Goal: Information Seeking & Learning: Learn about a topic

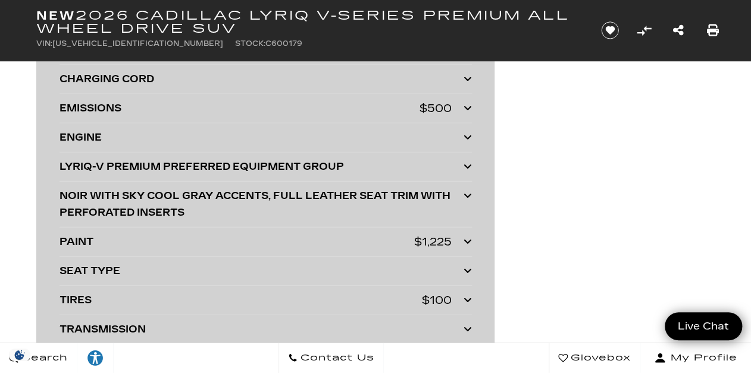
scroll to position [3125, 0]
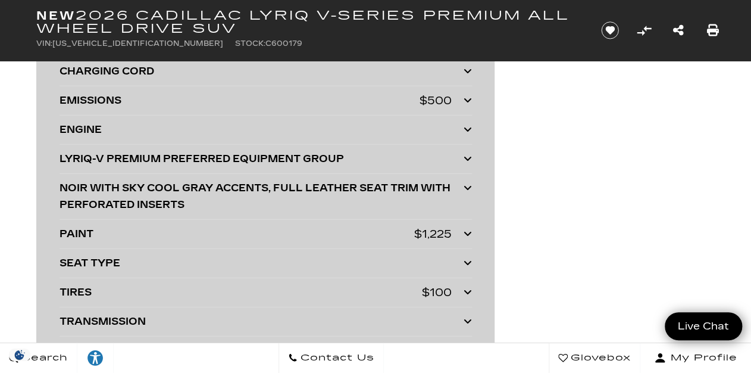
click at [462, 227] on div "PAINT $1,225" at bounding box center [266, 234] width 413 height 17
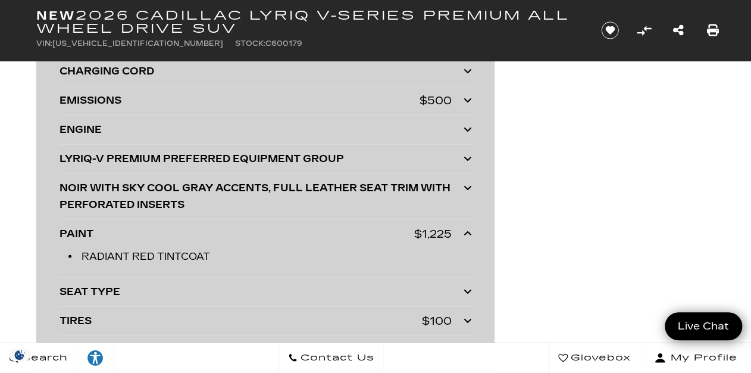
click at [355, 227] on div "PAINT" at bounding box center [237, 234] width 355 height 17
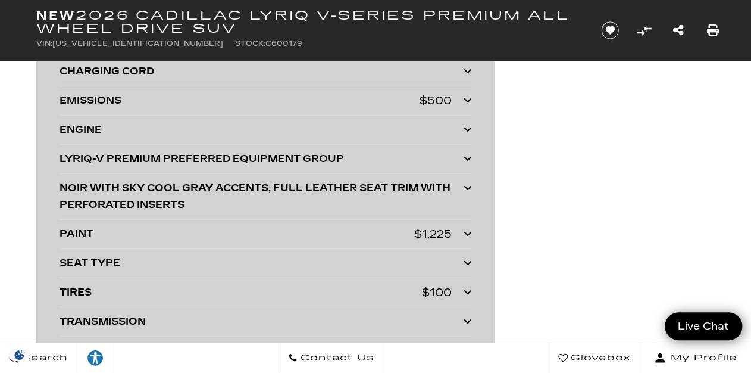
click at [466, 287] on icon at bounding box center [468, 292] width 8 height 10
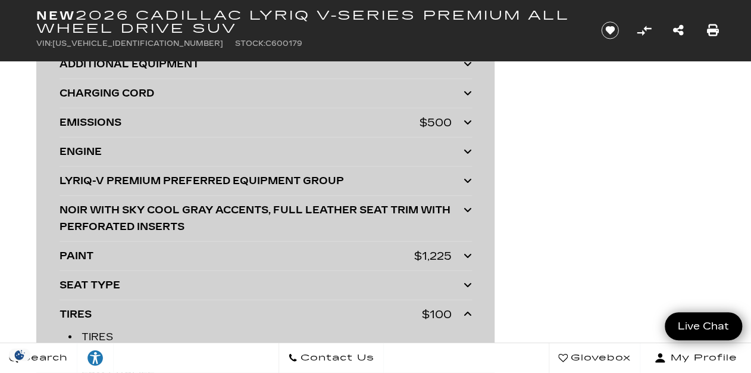
scroll to position [3101, 0]
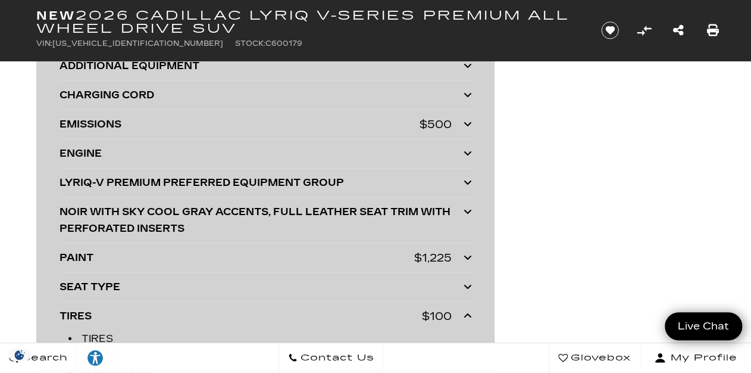
click at [466, 119] on icon at bounding box center [468, 124] width 8 height 10
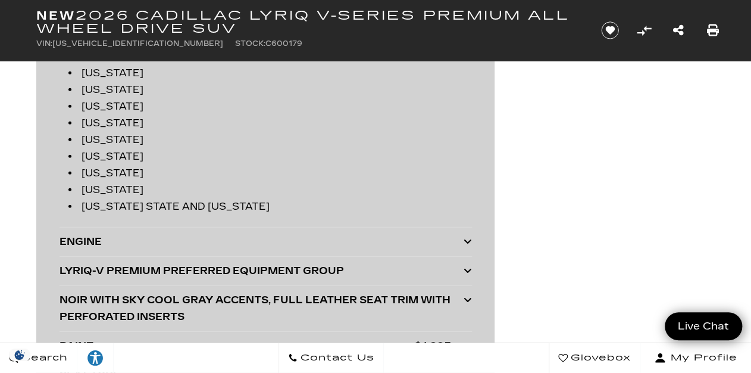
scroll to position [3220, 0]
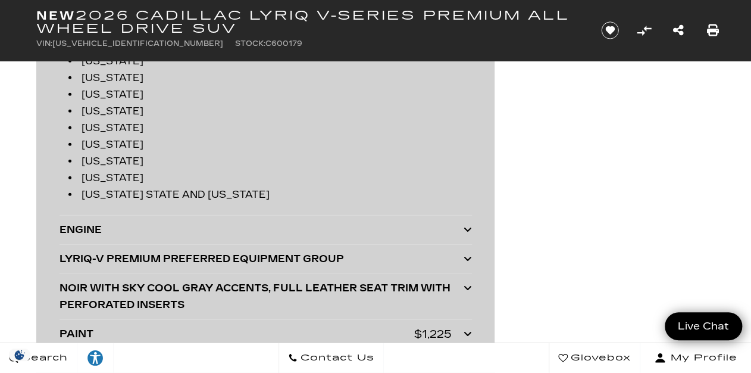
click at [466, 224] on icon at bounding box center [468, 229] width 8 height 10
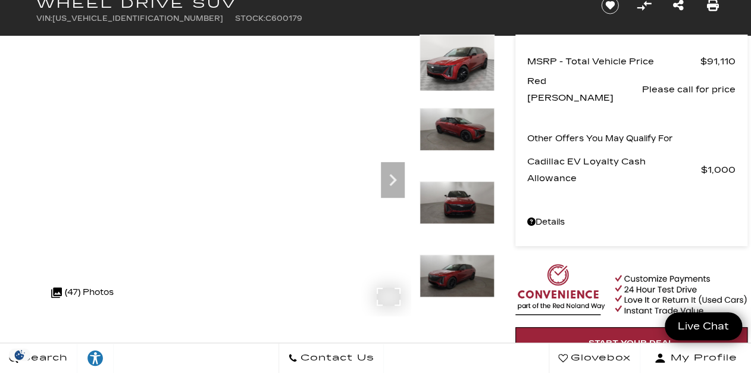
scroll to position [0, 0]
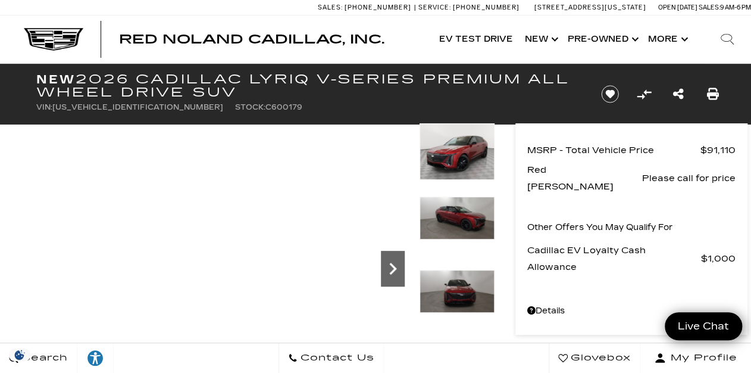
click at [397, 270] on icon "Next" at bounding box center [393, 269] width 24 height 24
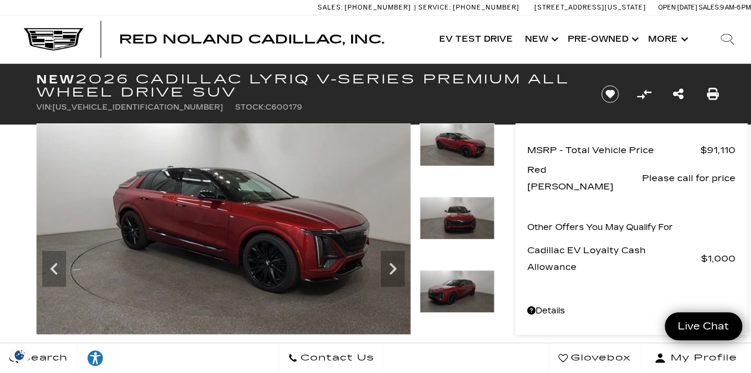
click at [298, 245] on img at bounding box center [223, 228] width 374 height 211
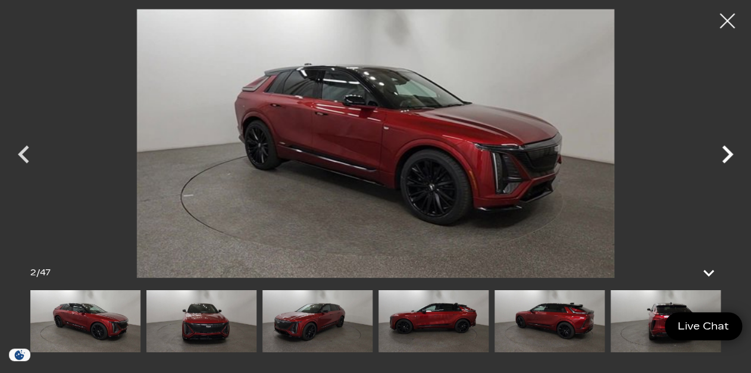
click at [731, 150] on icon "Next" at bounding box center [728, 154] width 36 height 36
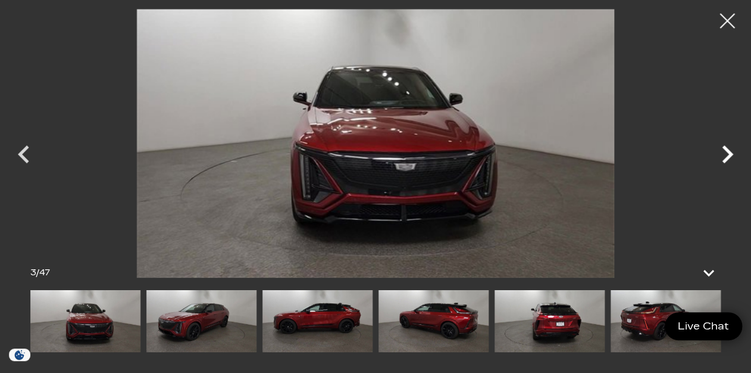
click at [731, 150] on icon "Next" at bounding box center [728, 154] width 36 height 36
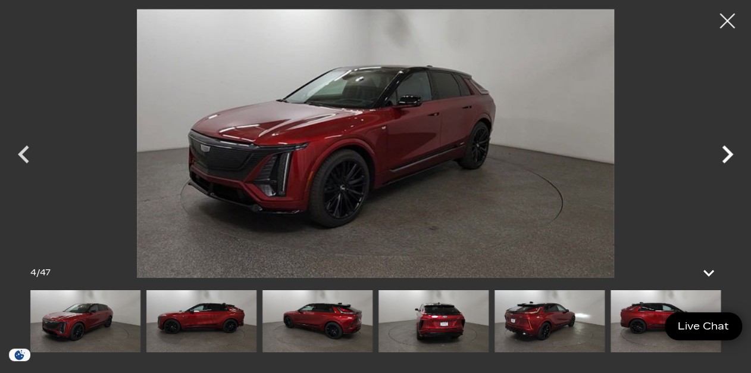
click at [731, 150] on icon "Next" at bounding box center [728, 154] width 36 height 36
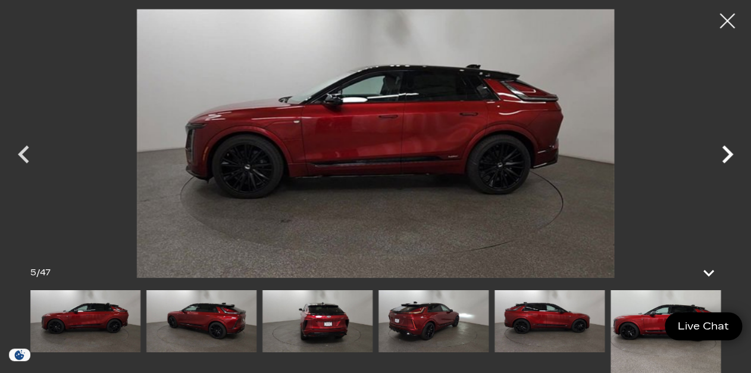
click at [731, 150] on icon "Next" at bounding box center [728, 154] width 36 height 36
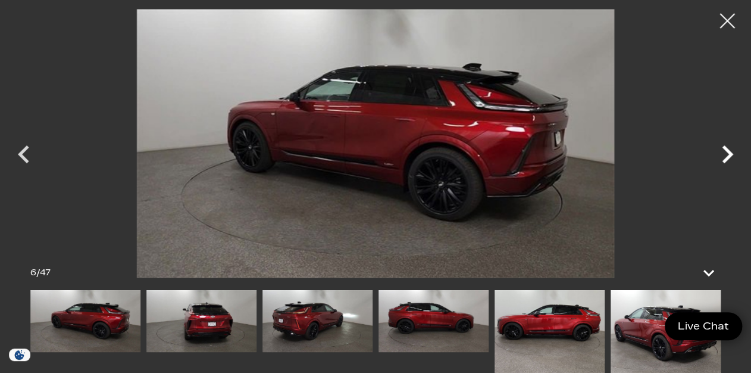
click at [731, 150] on icon "Next" at bounding box center [728, 154] width 36 height 36
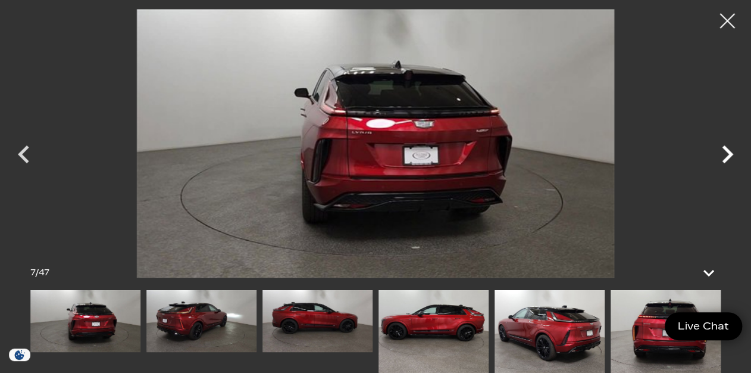
click at [731, 150] on icon "Next" at bounding box center [728, 154] width 36 height 36
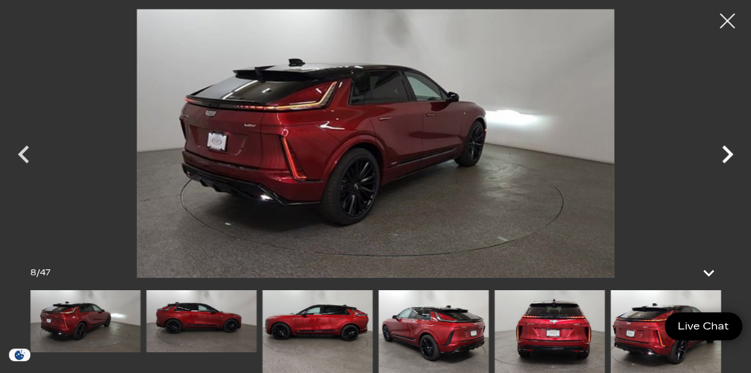
click at [731, 150] on icon "Next" at bounding box center [728, 154] width 36 height 36
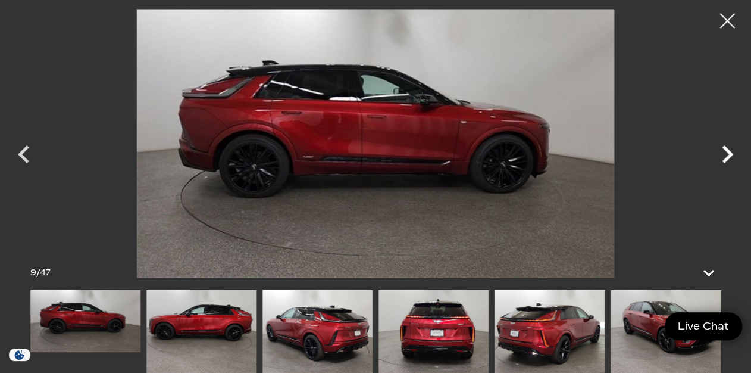
click at [731, 150] on icon "Next" at bounding box center [728, 154] width 36 height 36
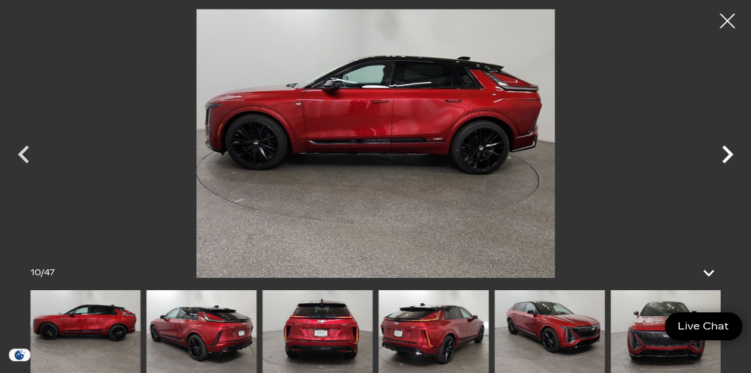
click at [731, 150] on icon "Next" at bounding box center [728, 154] width 36 height 36
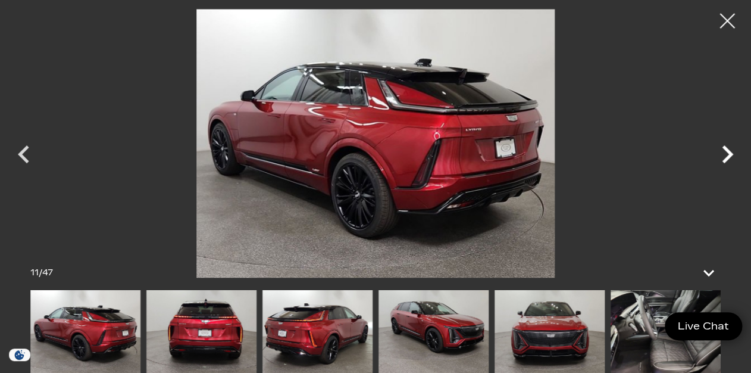
click at [731, 150] on icon "Next" at bounding box center [728, 154] width 36 height 36
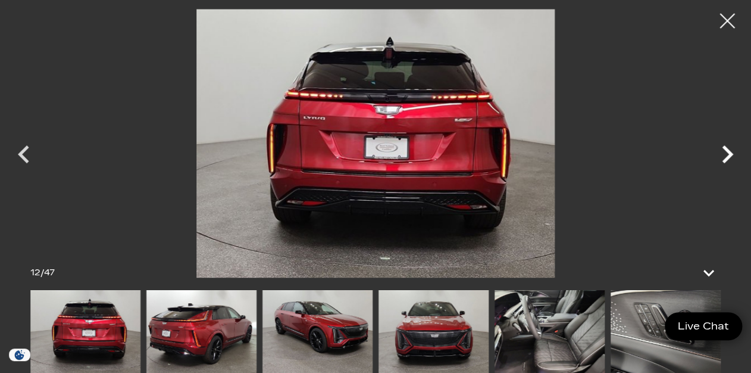
click at [731, 150] on icon "Next" at bounding box center [728, 154] width 36 height 36
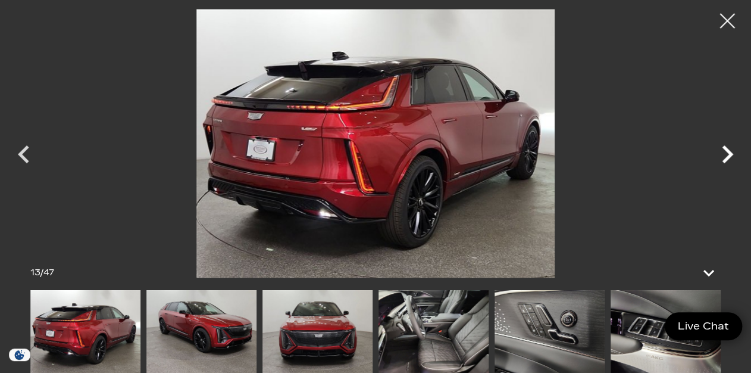
click at [731, 150] on icon "Next" at bounding box center [728, 154] width 36 height 36
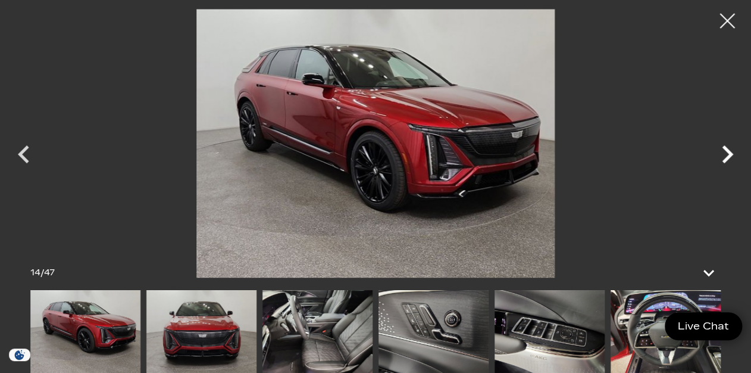
click at [731, 150] on icon "Next" at bounding box center [728, 154] width 36 height 36
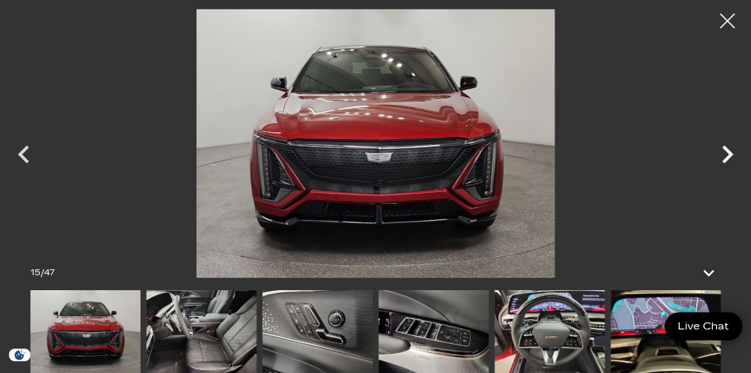
click at [731, 150] on icon "Next" at bounding box center [728, 154] width 36 height 36
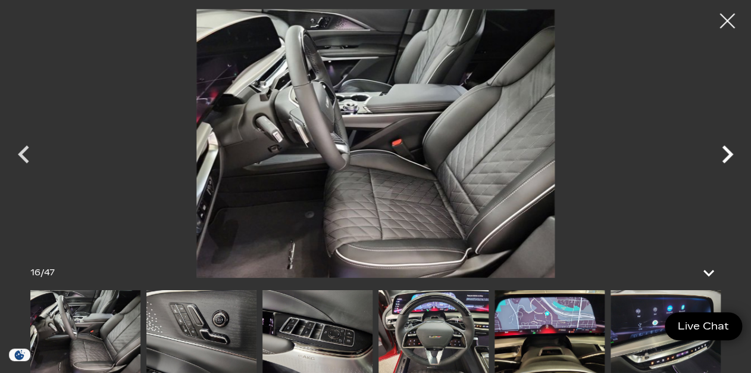
click at [731, 150] on icon "Next" at bounding box center [728, 154] width 36 height 36
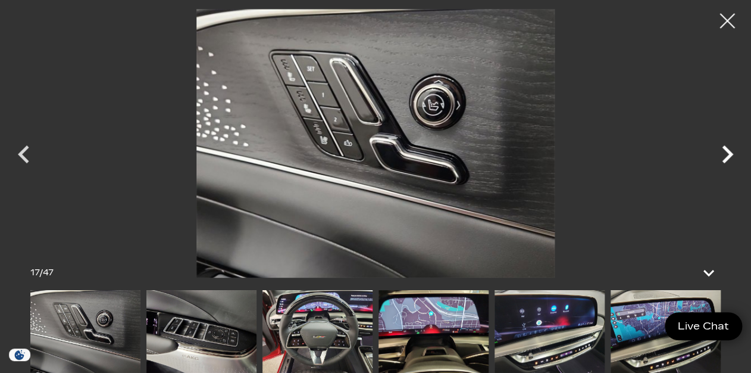
click at [731, 150] on icon "Next" at bounding box center [728, 154] width 36 height 36
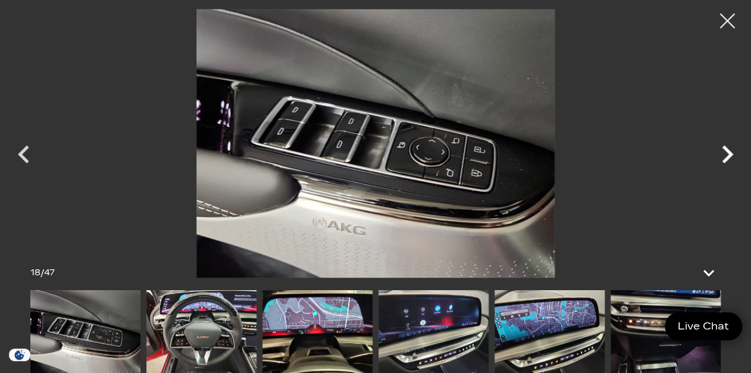
click at [731, 150] on icon "Next" at bounding box center [728, 154] width 36 height 36
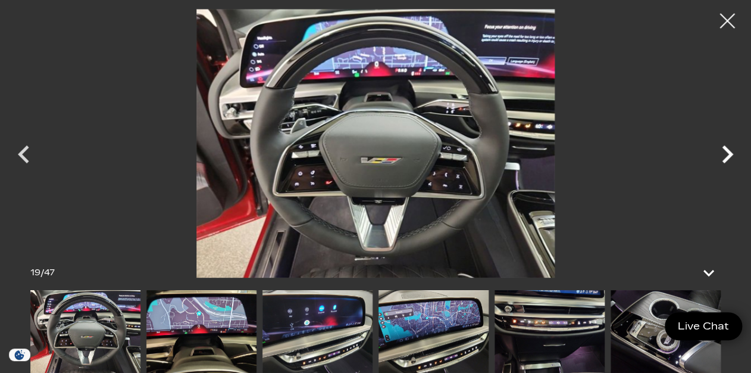
click at [731, 150] on icon "Next" at bounding box center [728, 154] width 36 height 36
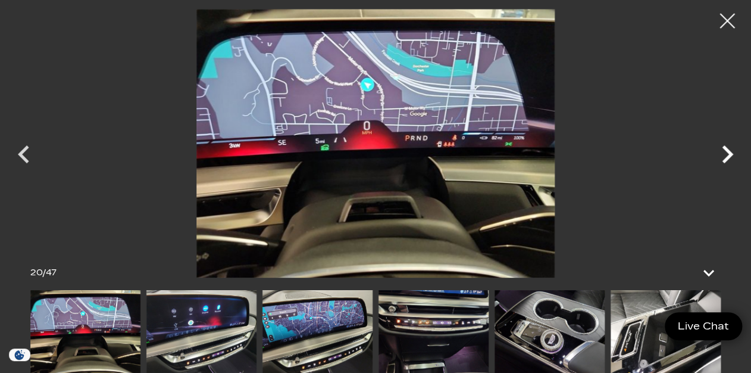
click at [731, 150] on icon "Next" at bounding box center [728, 154] width 36 height 36
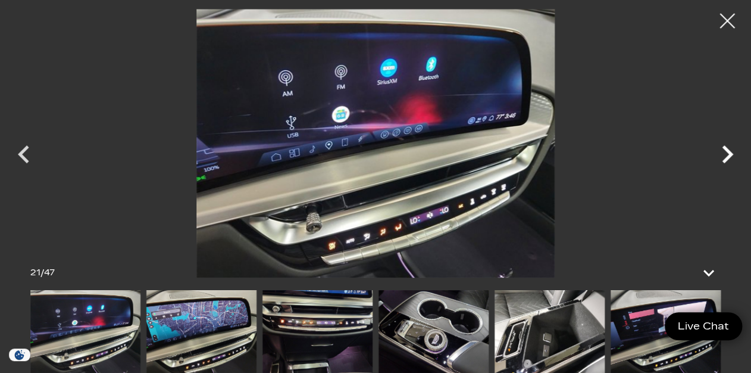
click at [731, 150] on icon "Next" at bounding box center [728, 154] width 36 height 36
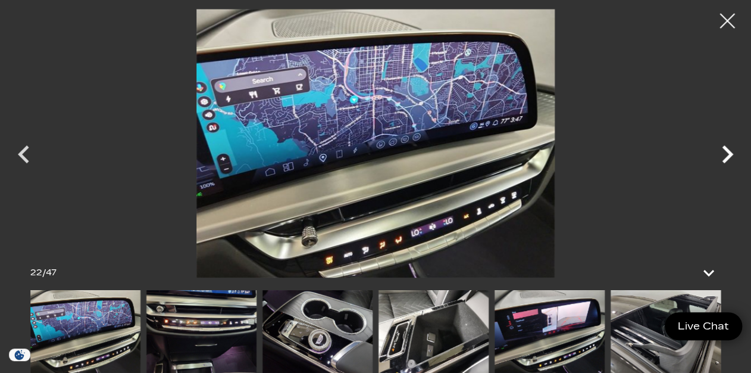
click at [731, 150] on icon "Next" at bounding box center [728, 154] width 36 height 36
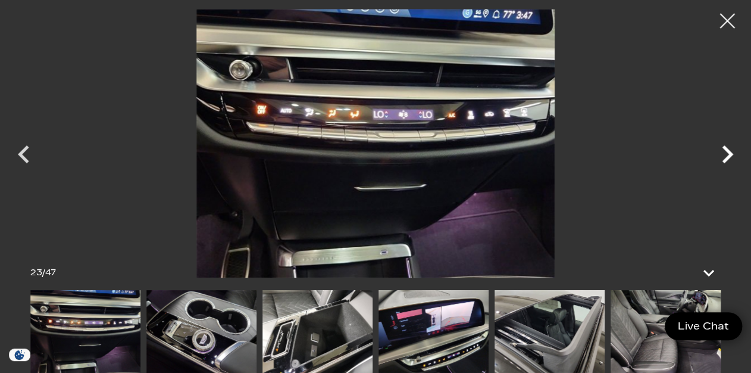
click at [731, 150] on icon "Next" at bounding box center [728, 154] width 36 height 36
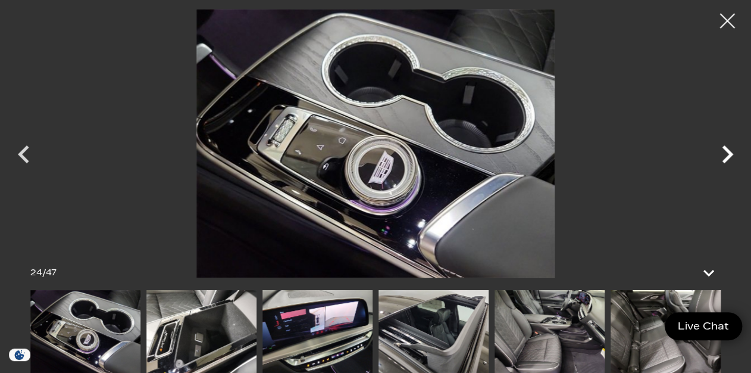
click at [731, 150] on icon "Next" at bounding box center [728, 154] width 36 height 36
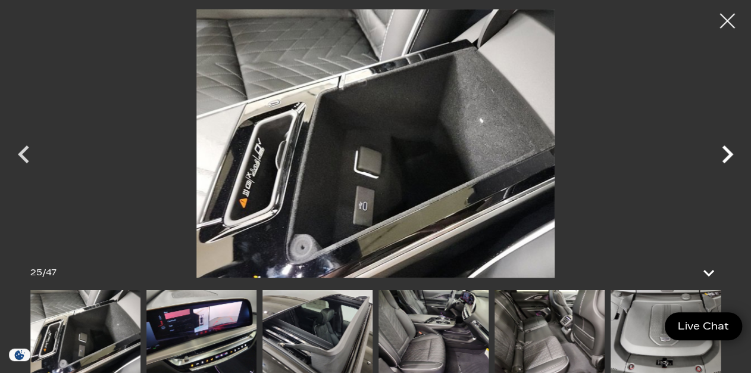
click at [731, 150] on icon "Next" at bounding box center [728, 154] width 36 height 36
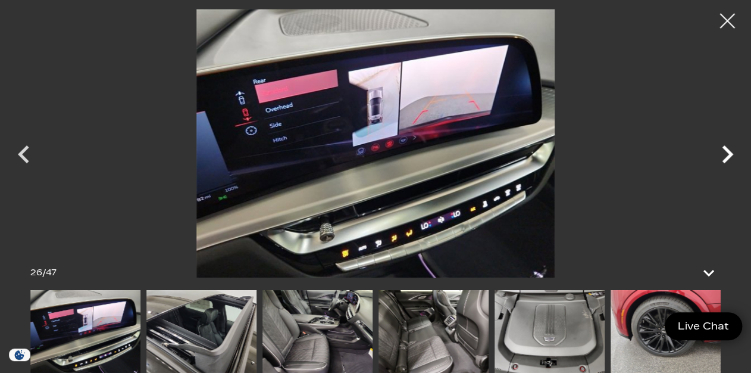
click at [731, 150] on icon "Next" at bounding box center [728, 154] width 36 height 36
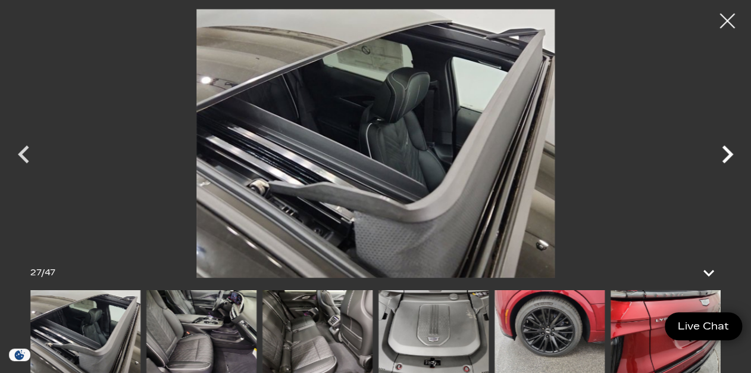
click at [731, 150] on icon "Next" at bounding box center [728, 154] width 36 height 36
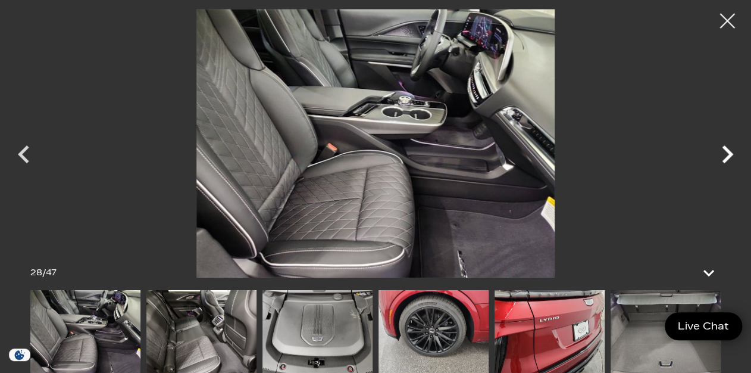
click at [731, 150] on icon "Next" at bounding box center [728, 154] width 36 height 36
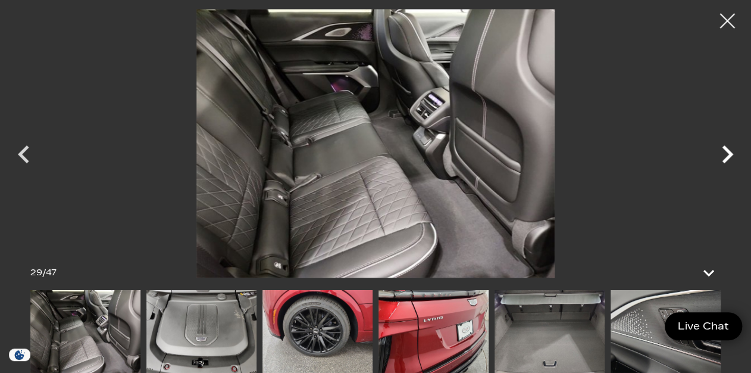
click at [731, 150] on icon "Next" at bounding box center [728, 154] width 36 height 36
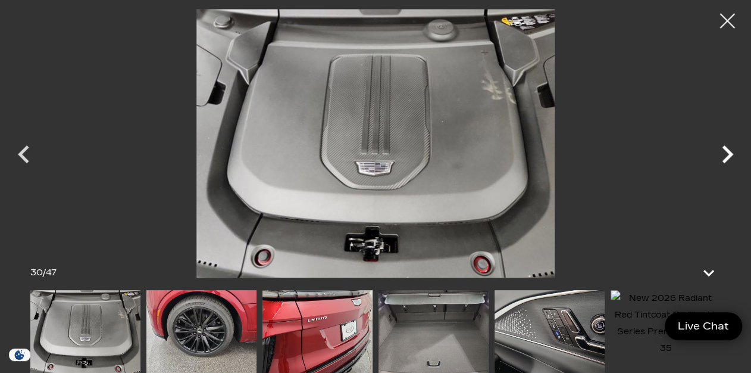
click at [731, 150] on icon "Next" at bounding box center [728, 154] width 36 height 36
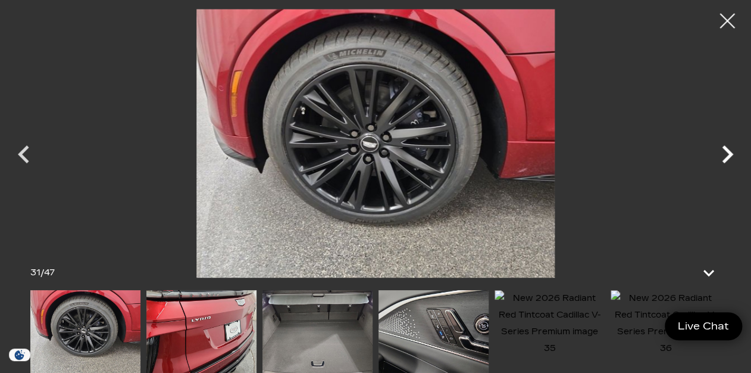
click at [731, 150] on icon "Next" at bounding box center [728, 154] width 36 height 36
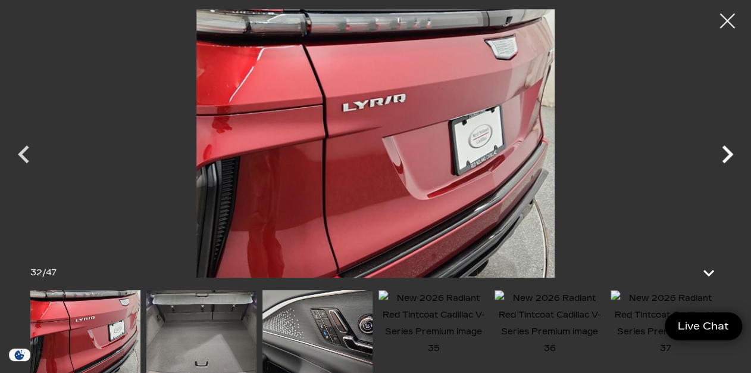
click at [731, 150] on icon "Next" at bounding box center [728, 154] width 36 height 36
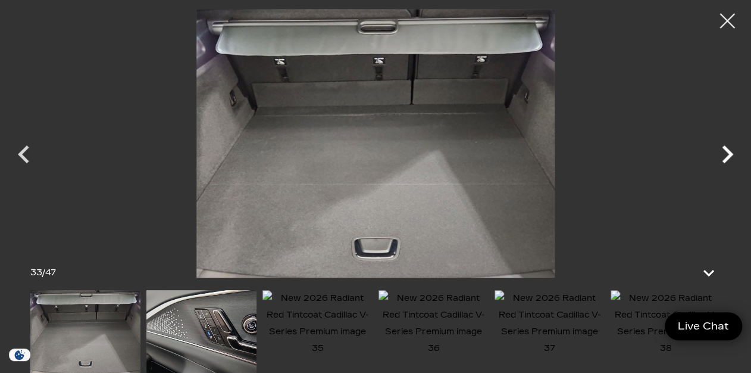
click at [731, 150] on icon "Next" at bounding box center [728, 154] width 36 height 36
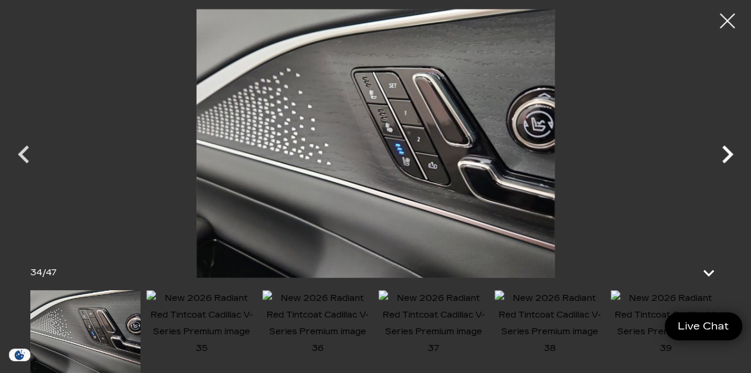
click at [731, 150] on icon "Next" at bounding box center [728, 154] width 36 height 36
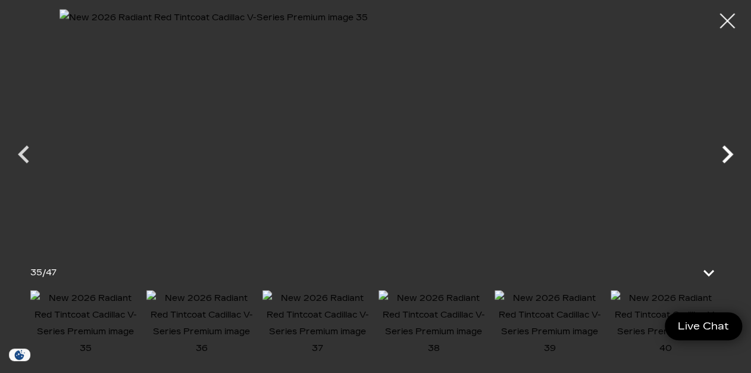
click at [731, 150] on icon "Next" at bounding box center [728, 154] width 36 height 36
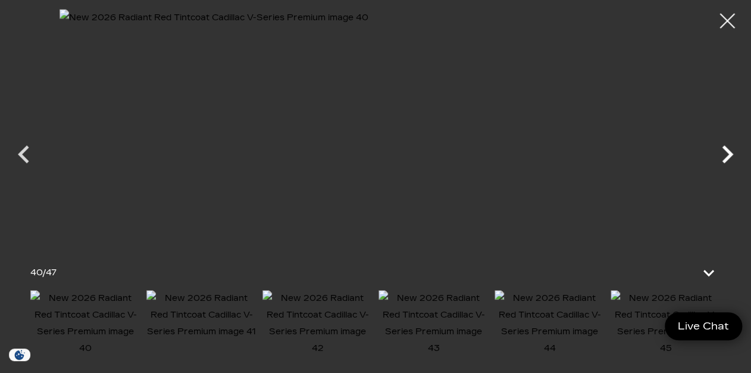
click at [731, 150] on icon "Next" at bounding box center [728, 154] width 36 height 36
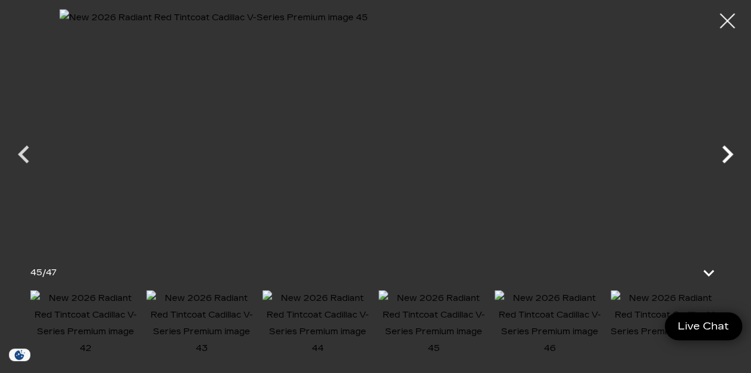
click at [731, 150] on icon "Next" at bounding box center [728, 154] width 36 height 36
click at [731, 150] on div at bounding box center [375, 143] width 751 height 268
click at [726, 14] on div at bounding box center [728, 21] width 32 height 32
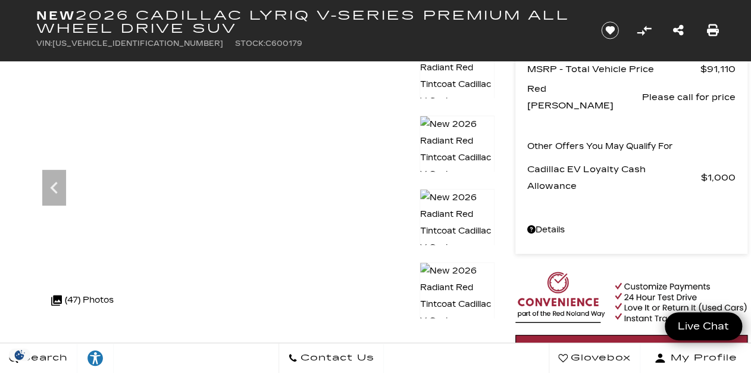
scroll to position [83, 0]
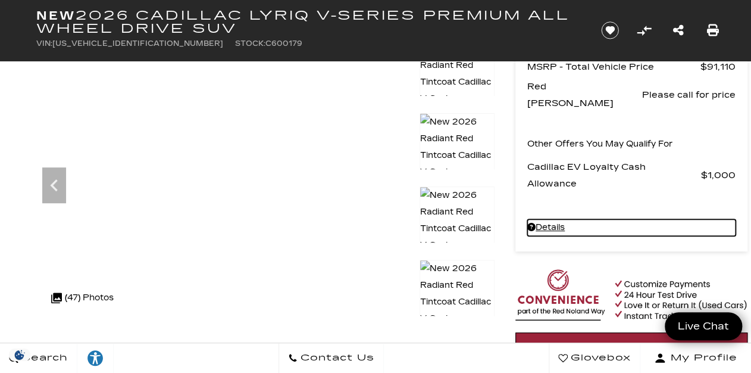
click at [553, 219] on link "Details - about pricing for: New 2026 Cadillac LYRIQ V-Series Premium All Wheel…" at bounding box center [631, 227] width 208 height 17
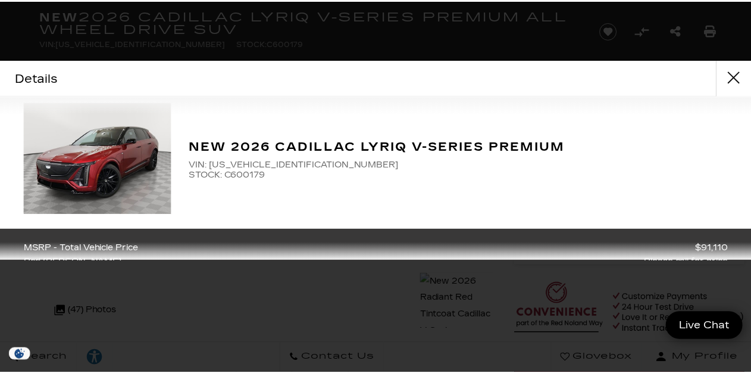
scroll to position [8, 0]
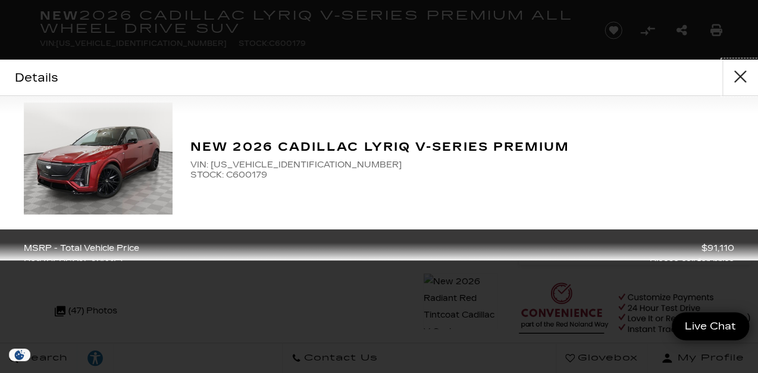
click at [741, 74] on button "close" at bounding box center [741, 78] width 36 height 36
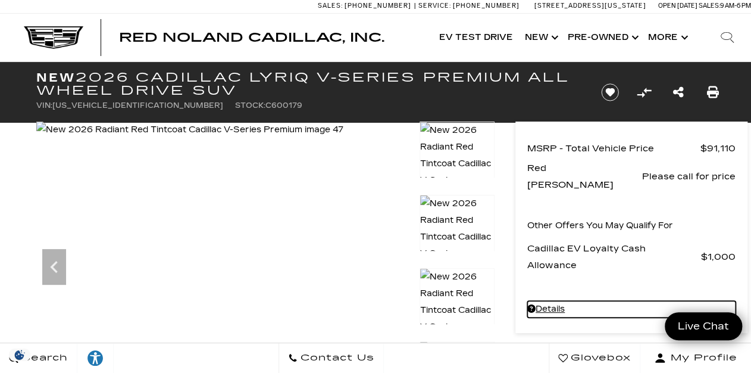
scroll to position [0, 0]
